Goal: Task Accomplishment & Management: Use online tool/utility

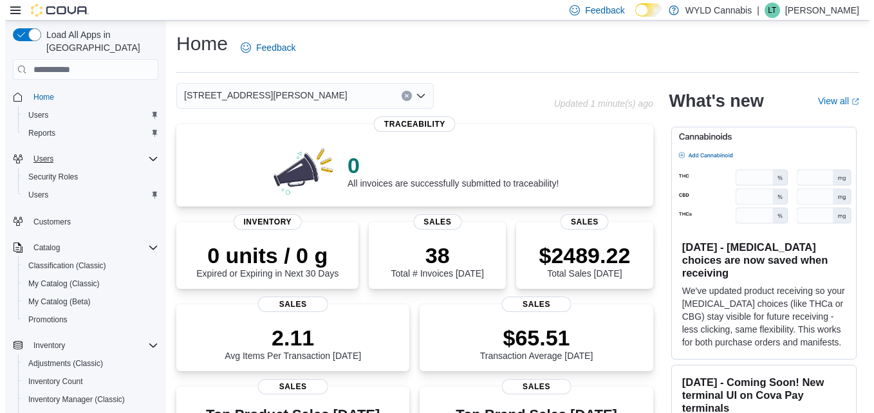
scroll to position [268, 0]
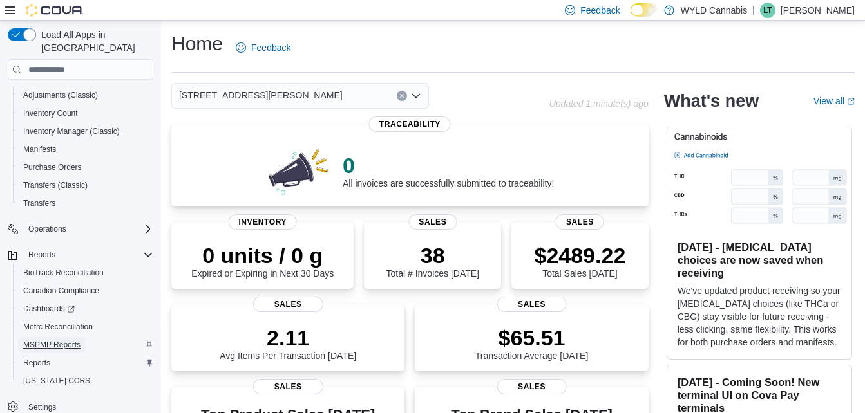
click at [59, 340] on span "MSPMP Reports" at bounding box center [51, 345] width 57 height 10
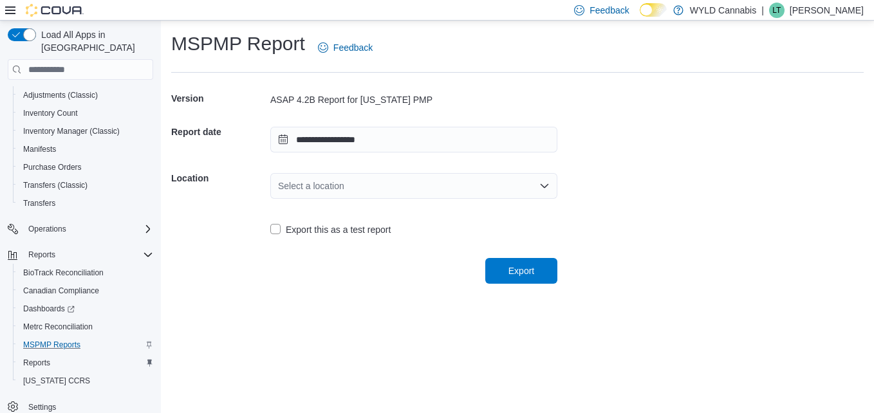
click at [503, 187] on div "Select a location" at bounding box center [413, 186] width 287 height 26
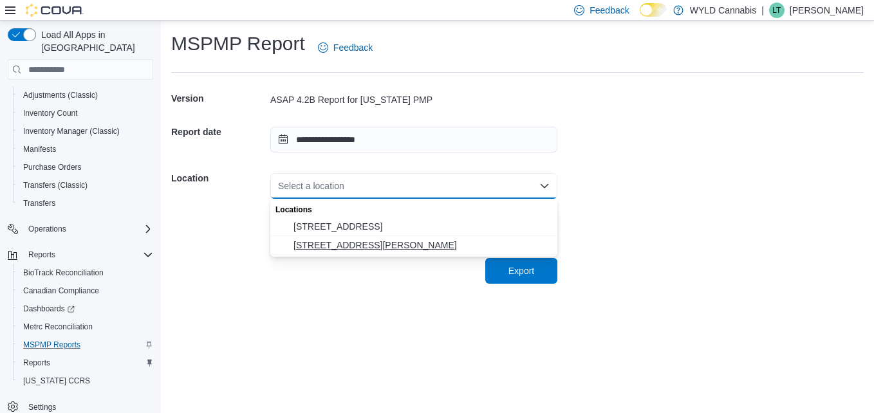
click at [321, 240] on span "1415 Goodman Road" at bounding box center [422, 245] width 256 height 13
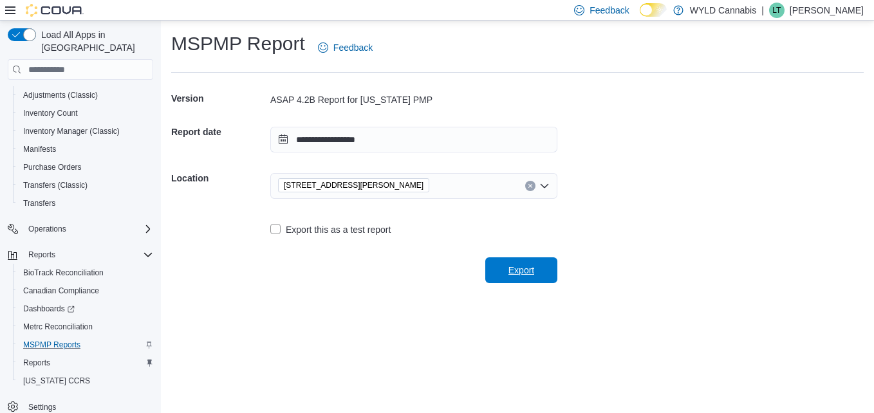
click at [527, 272] on span "Export" at bounding box center [522, 270] width 26 height 13
